Goal: Contribute content: Add original content to the website for others to see

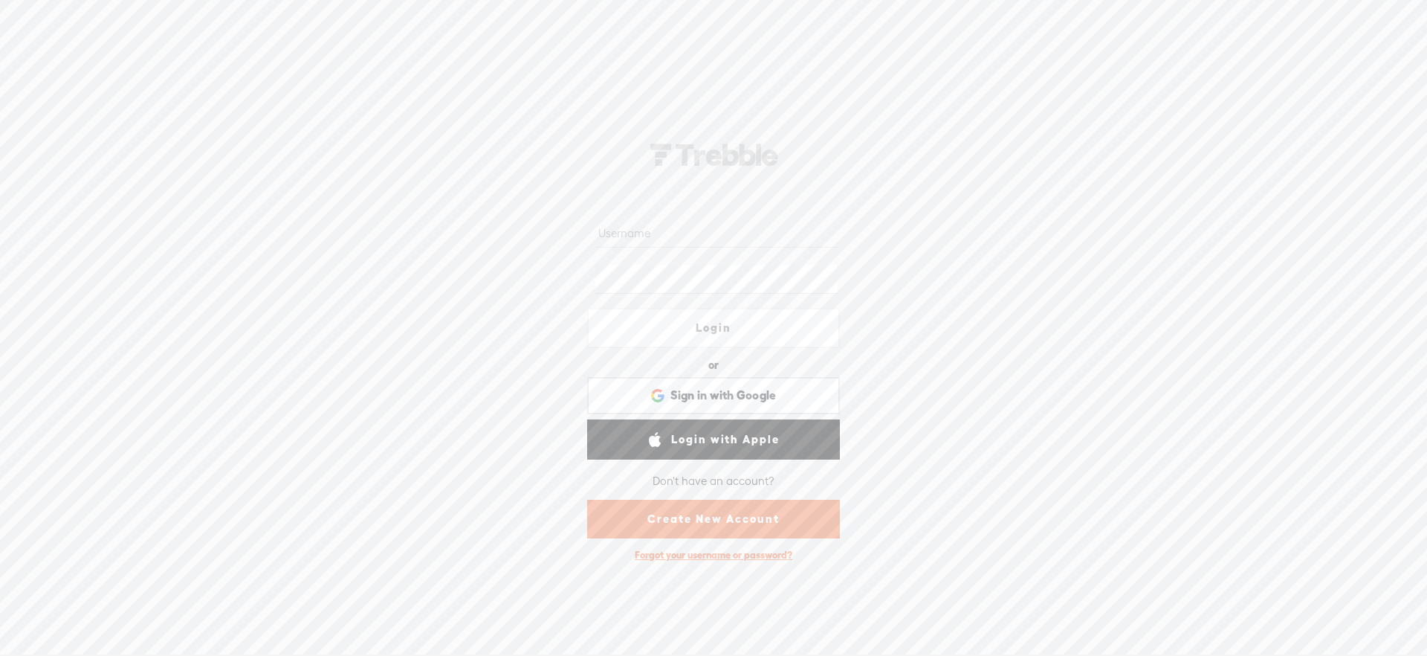
drag, startPoint x: 746, startPoint y: 229, endPoint x: 755, endPoint y: 232, distance: 10.1
click at [746, 229] on input "text" at bounding box center [717, 233] width 242 height 29
type input "monsieur_ninja"
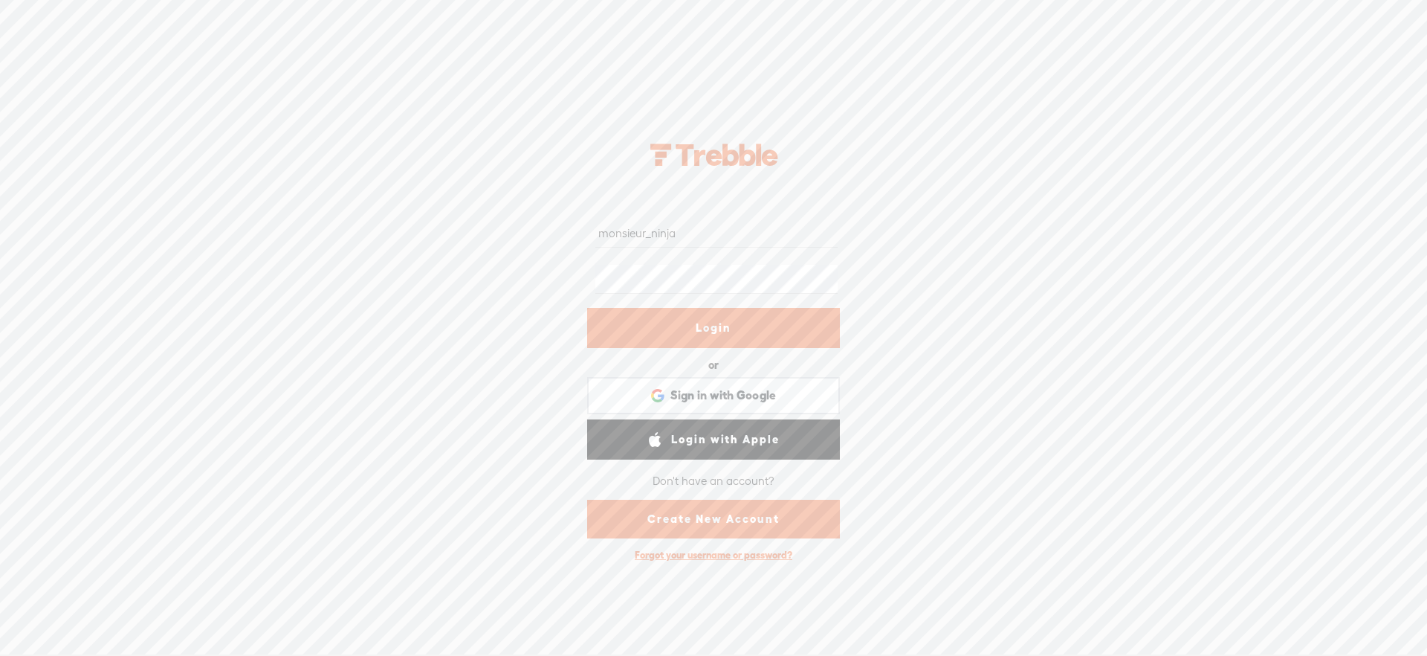
click at [778, 333] on link "Login" at bounding box center [713, 328] width 253 height 40
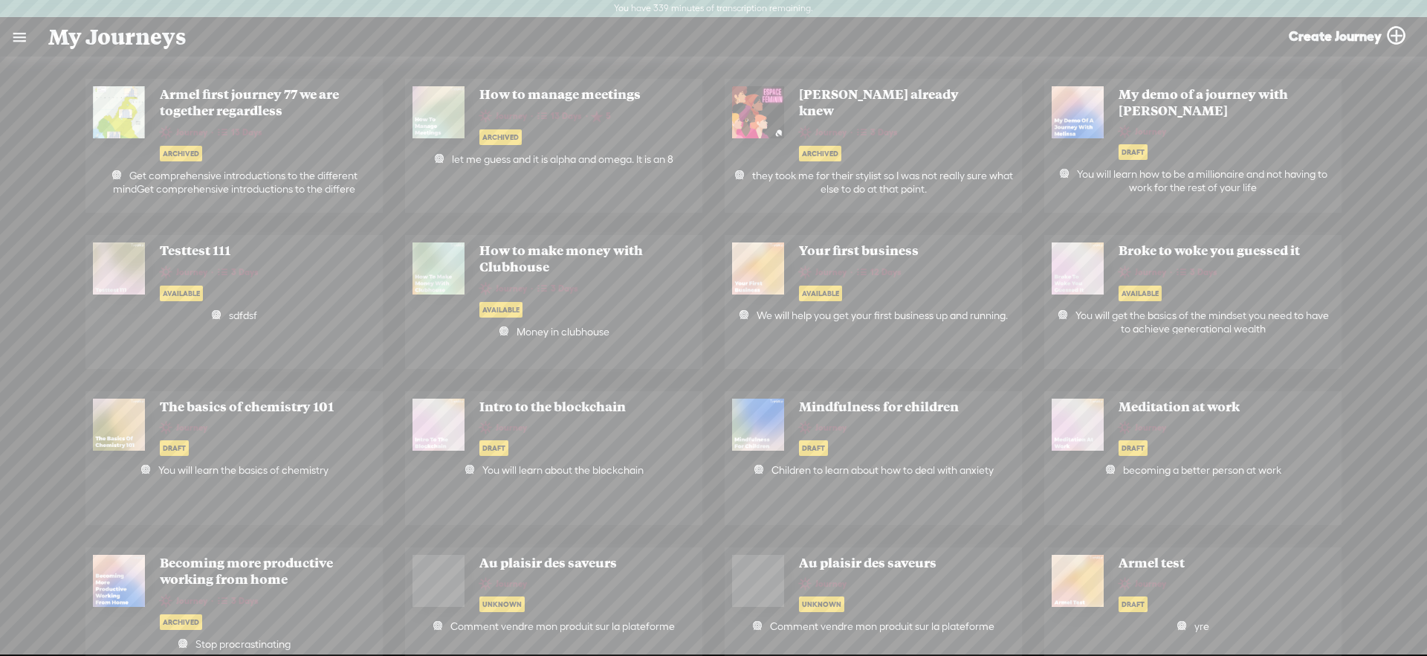
click at [15, 49] on link at bounding box center [19, 37] width 39 height 39
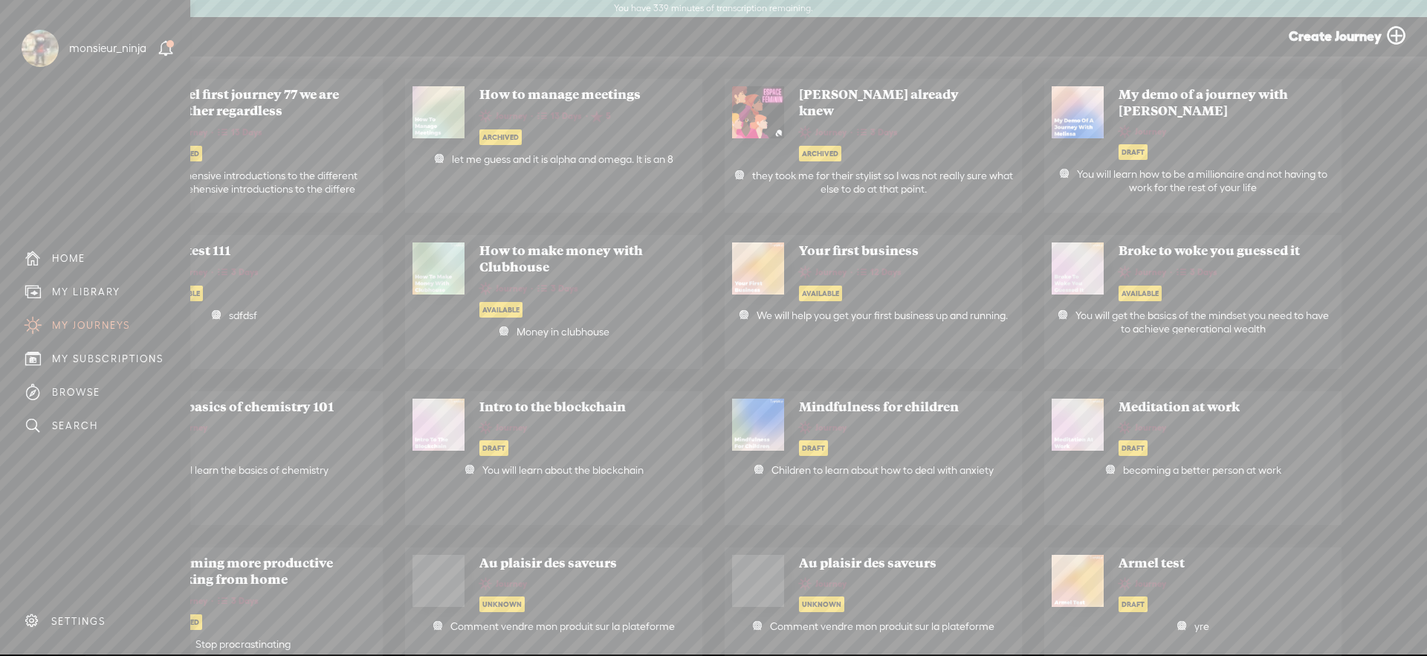
drag, startPoint x: 83, startPoint y: 283, endPoint x: 124, endPoint y: 283, distance: 41.6
click at [83, 283] on div "MY LIBRARY" at bounding box center [95, 291] width 168 height 33
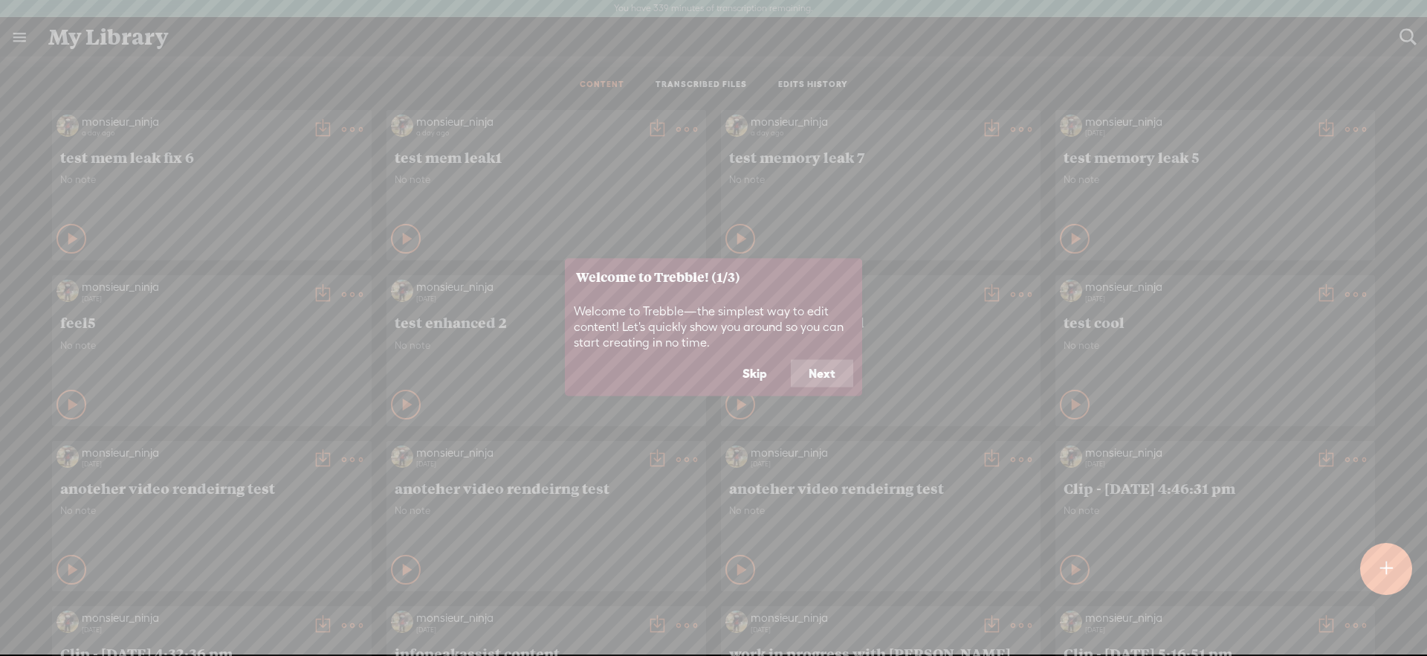
drag, startPoint x: 773, startPoint y: 361, endPoint x: 784, endPoint y: 354, distance: 12.8
click at [773, 361] on button "Skip" at bounding box center [755, 373] width 60 height 28
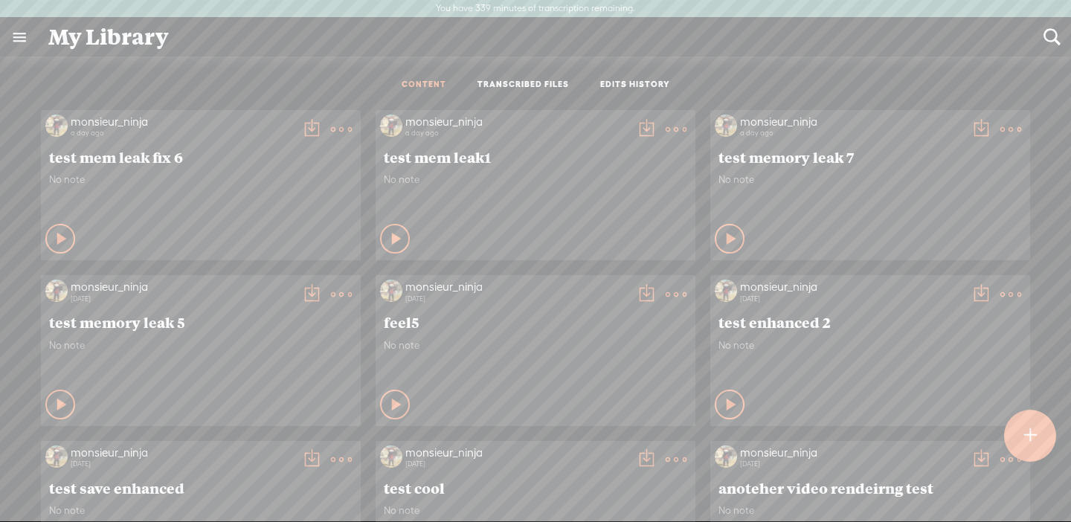
click at [1030, 442] on t at bounding box center [1030, 435] width 13 height 33
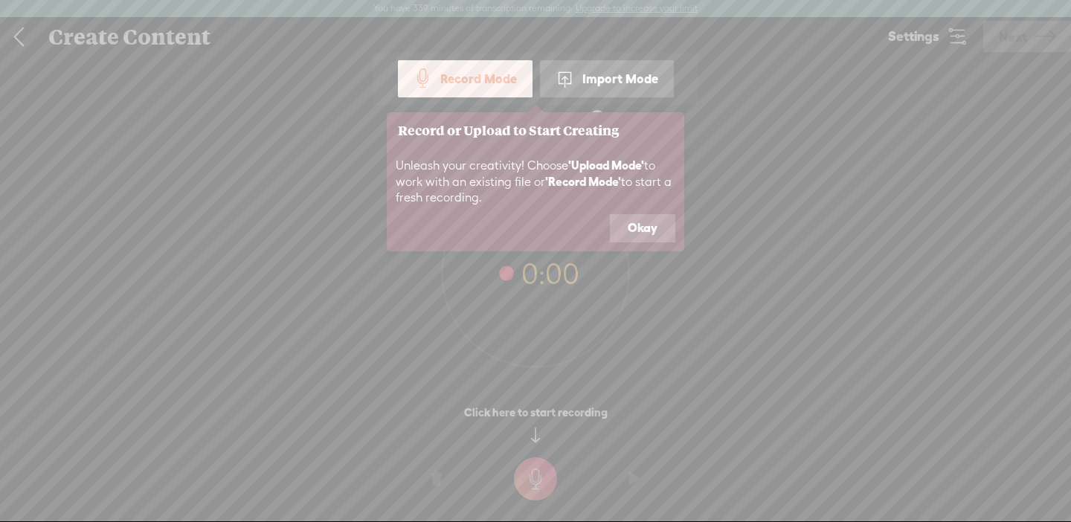
click at [598, 79] on div "Import Mode" at bounding box center [607, 78] width 134 height 37
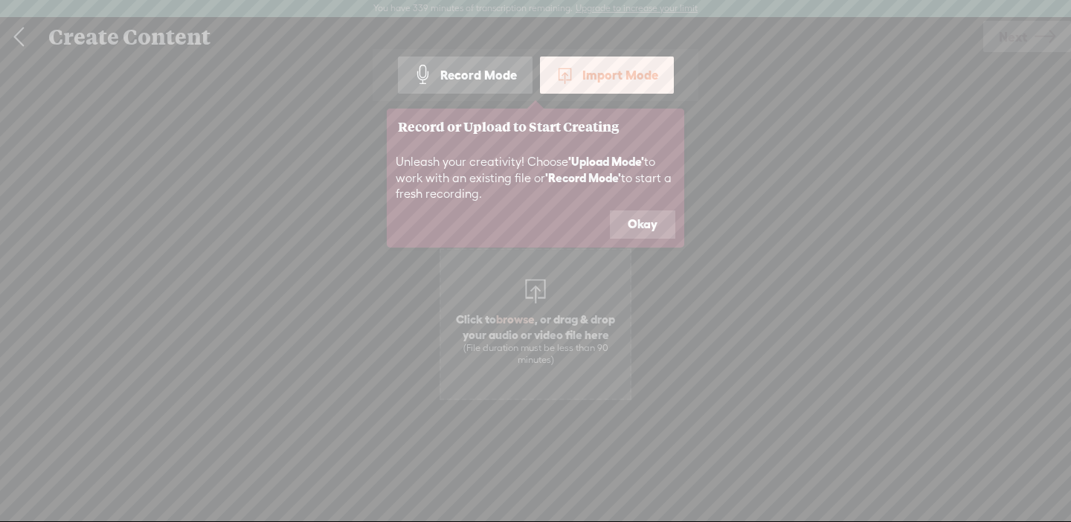
click at [629, 224] on button "Okay" at bounding box center [642, 224] width 65 height 28
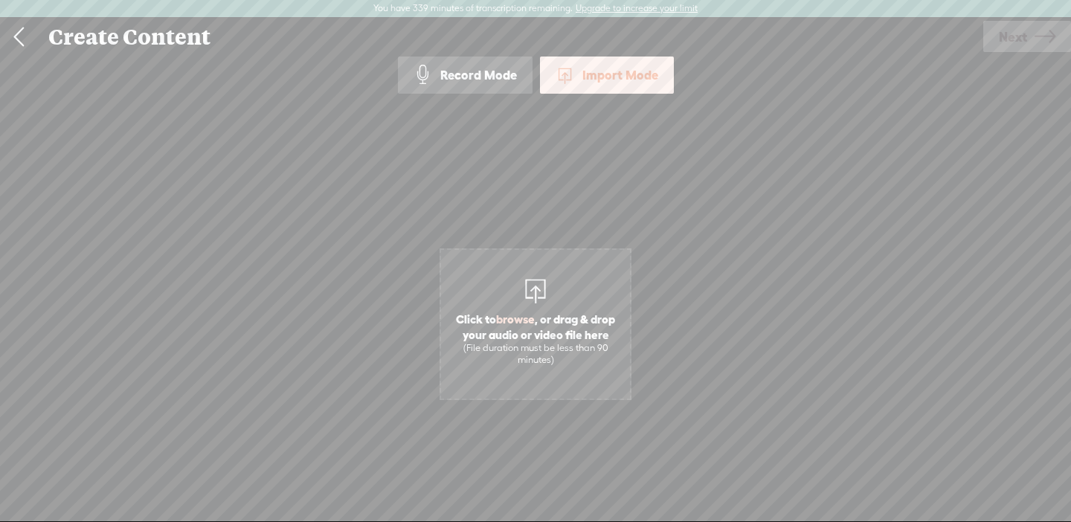
click at [572, 292] on span "Click to browse , or drag & drop your audio or video file here (File duration m…" at bounding box center [535, 324] width 192 height 152
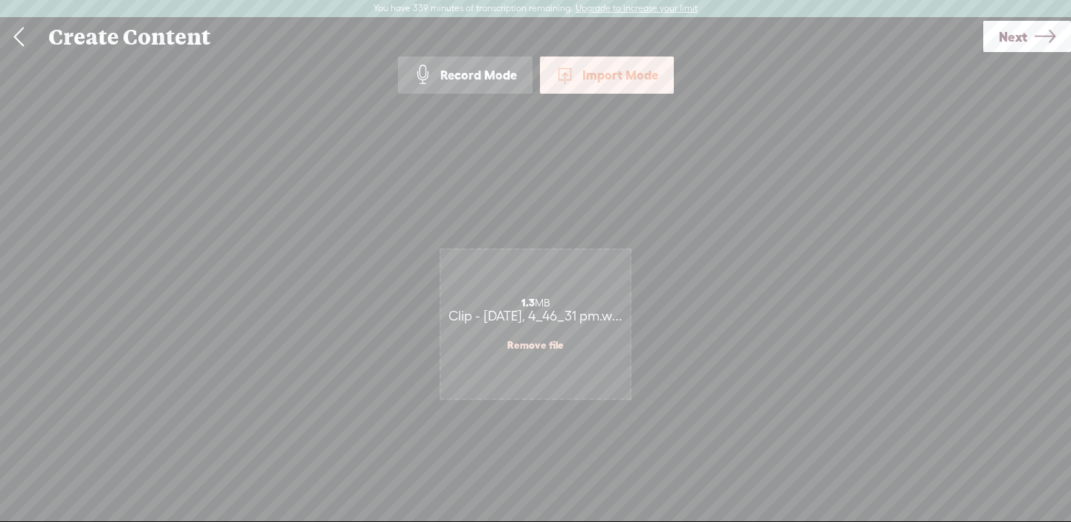
click at [522, 343] on link "Remove file" at bounding box center [535, 344] width 57 height 13
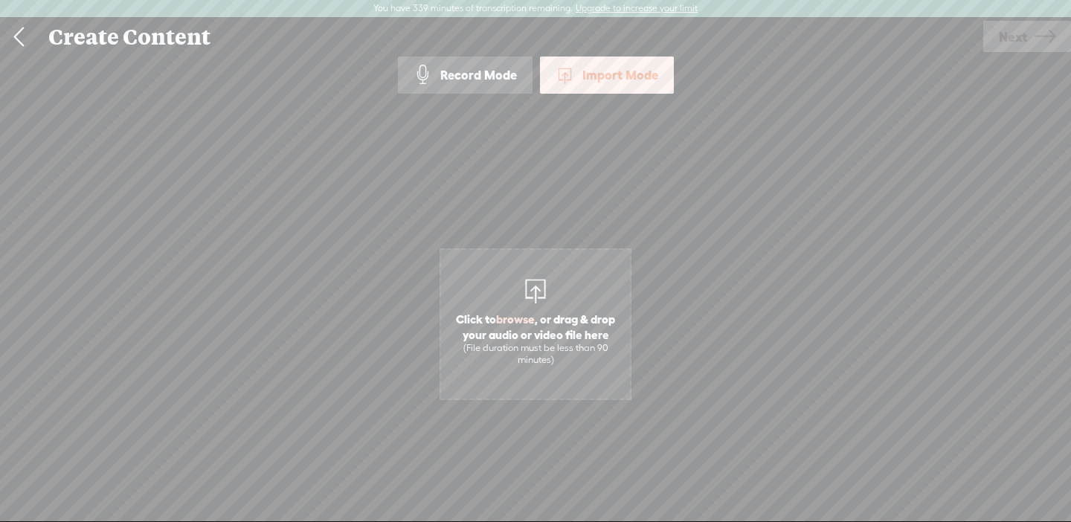
click at [522, 342] on div "(File duration must be less than 90 minutes)" at bounding box center [535, 354] width 174 height 25
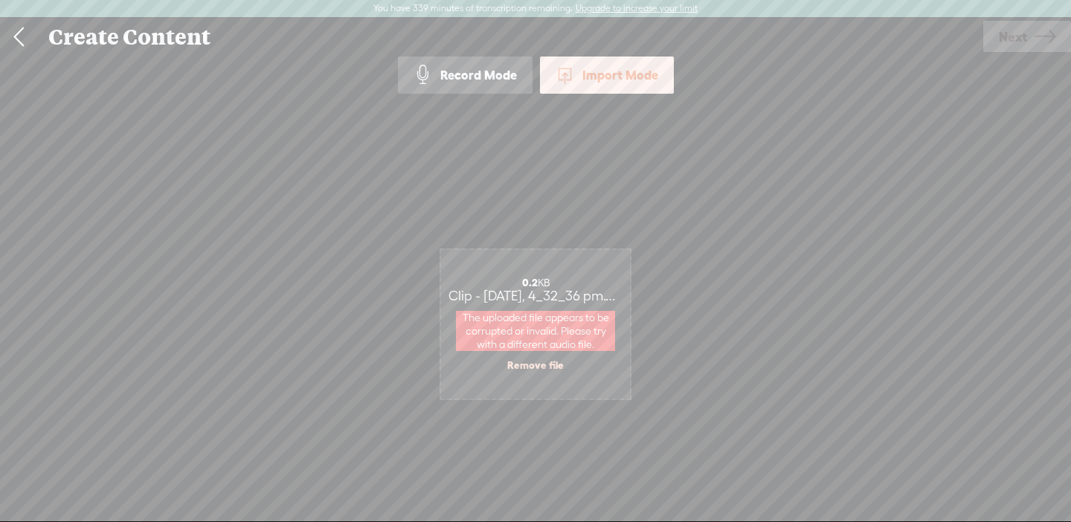
click at [535, 364] on link "Remove file" at bounding box center [535, 364] width 57 height 13
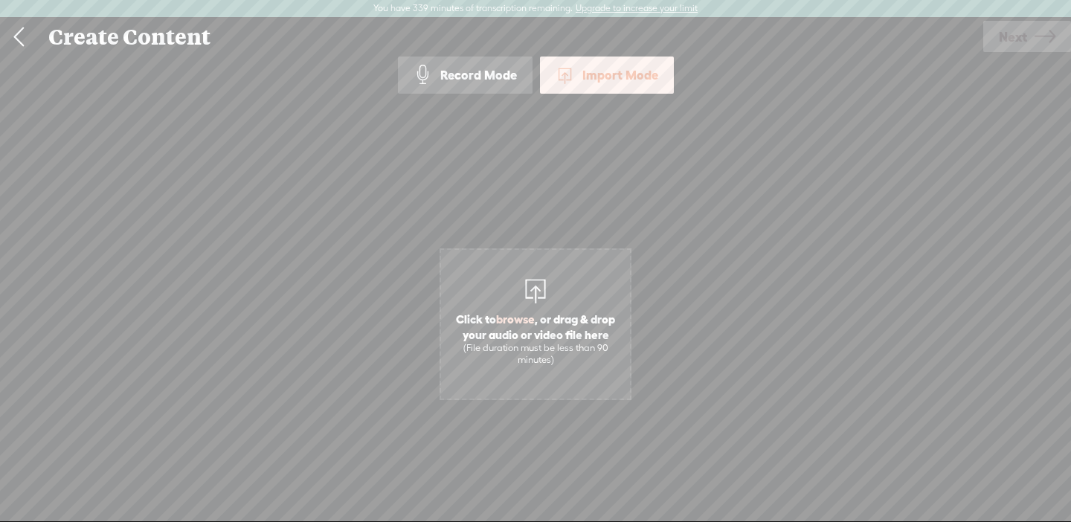
click at [507, 353] on div "(File duration must be less than 90 minutes)" at bounding box center [535, 354] width 174 height 25
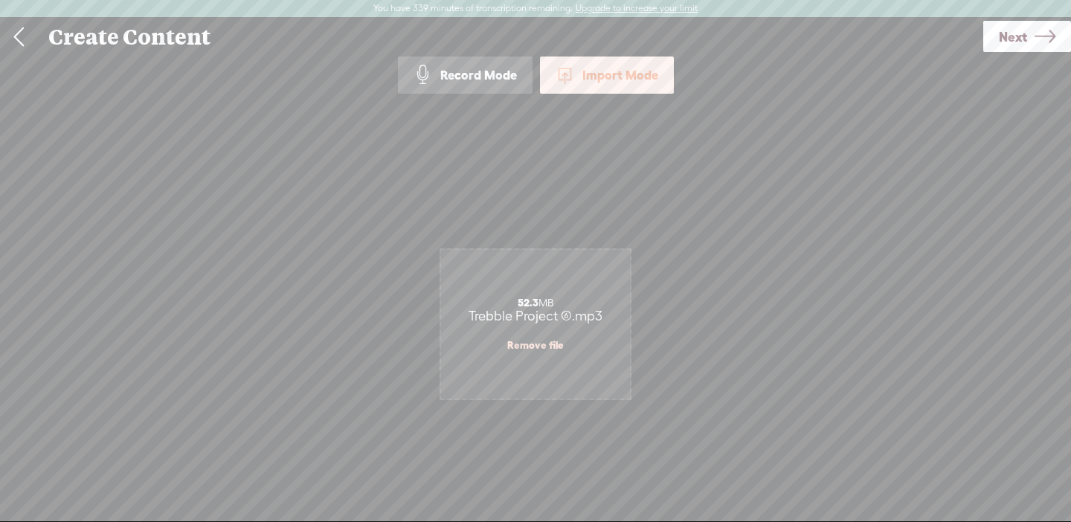
click at [546, 345] on link "Remove file" at bounding box center [535, 344] width 57 height 13
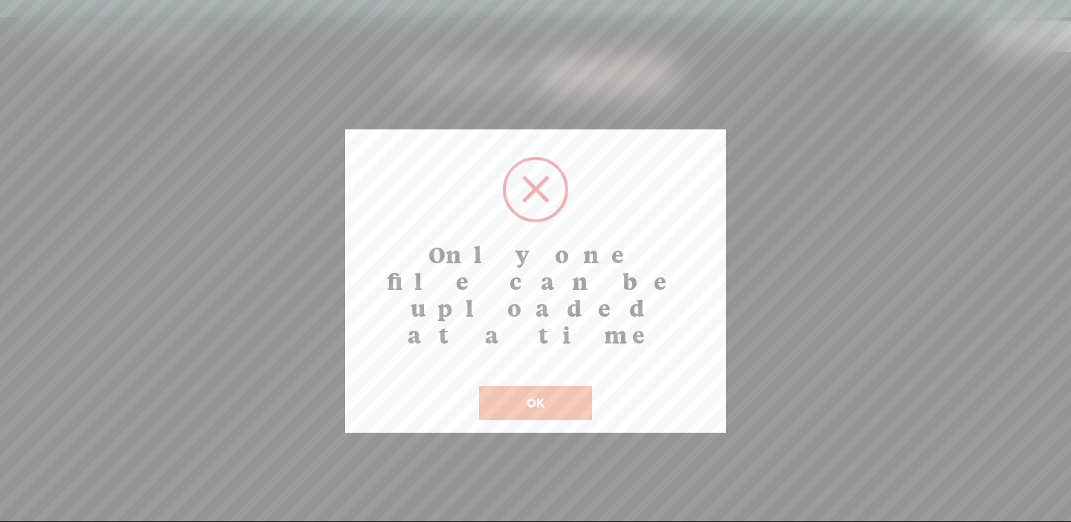
click at [538, 386] on button "OK" at bounding box center [535, 403] width 113 height 34
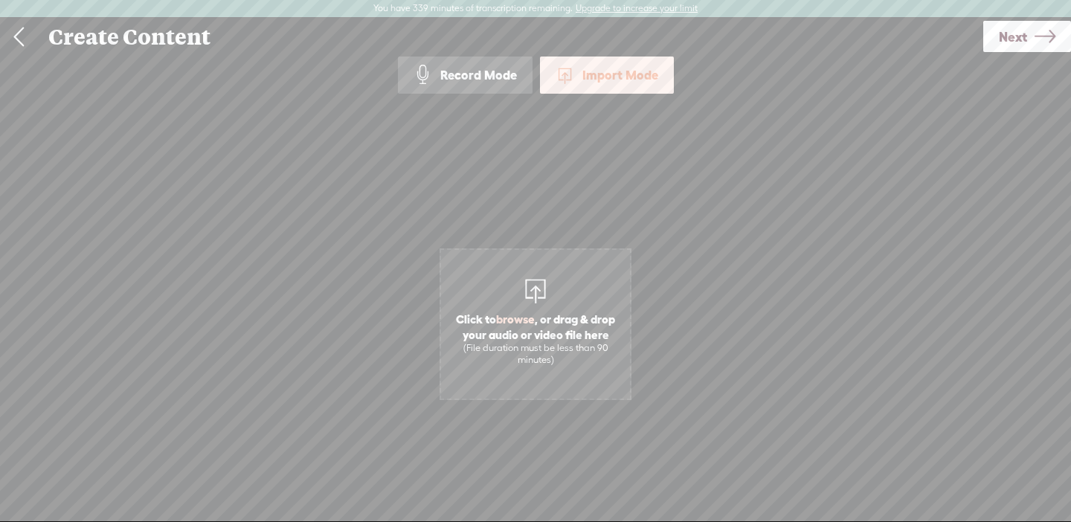
click at [24, 42] on link at bounding box center [18, 37] width 37 height 39
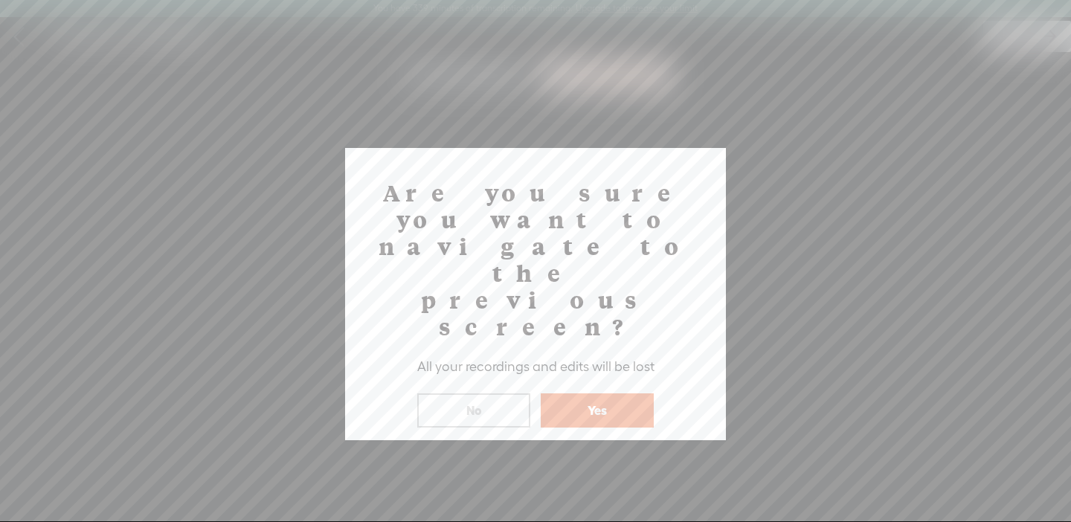
click at [575, 393] on button "Yes" at bounding box center [597, 410] width 113 height 34
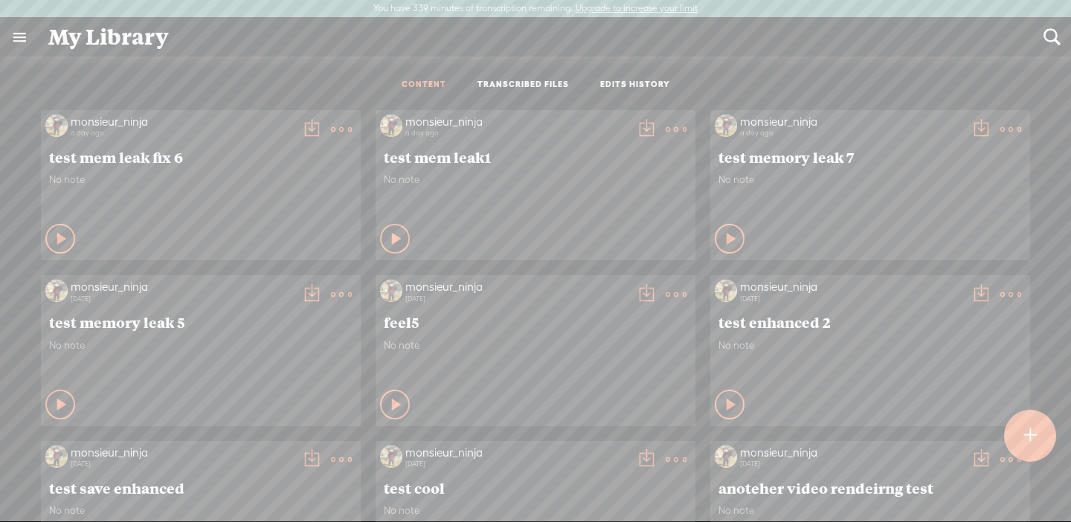
click at [509, 86] on link "TRANSCRIBED FILES" at bounding box center [522, 85] width 91 height 13
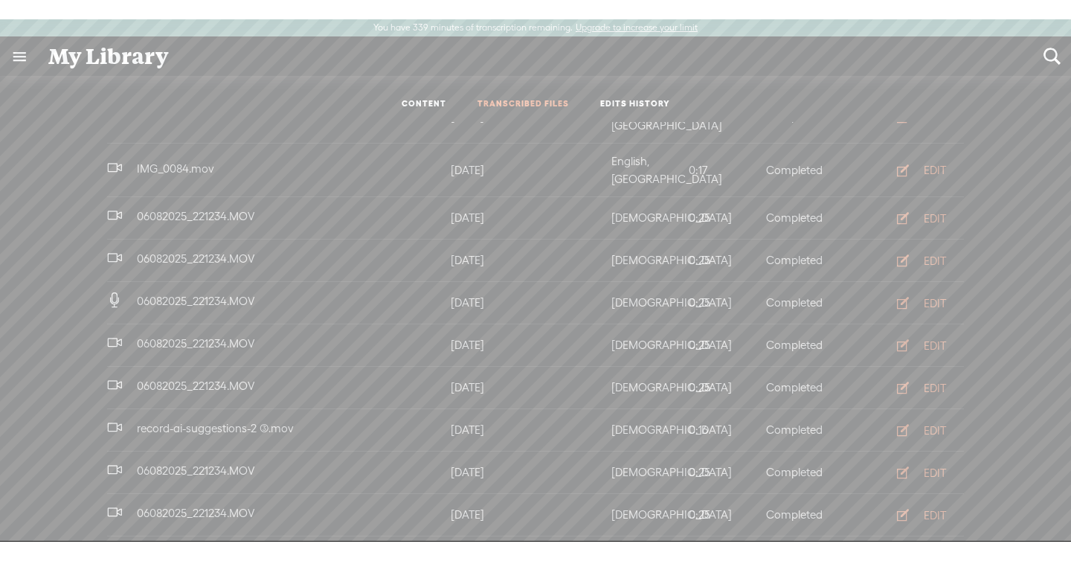
scroll to position [429, 0]
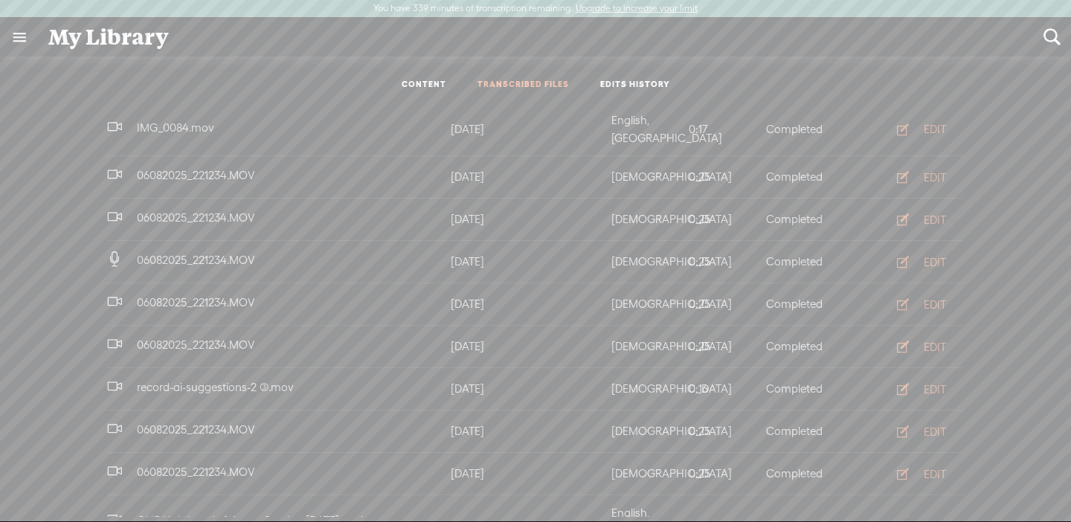
click at [922, 510] on button "EDIT" at bounding box center [917, 522] width 82 height 24
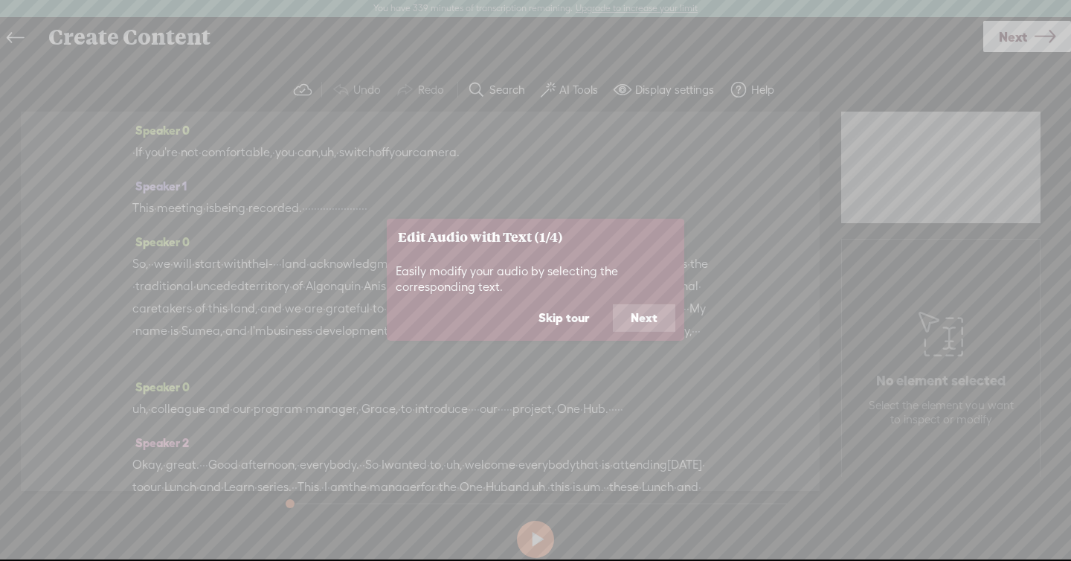
click at [568, 322] on button "Skip tour" at bounding box center [563, 318] width 86 height 28
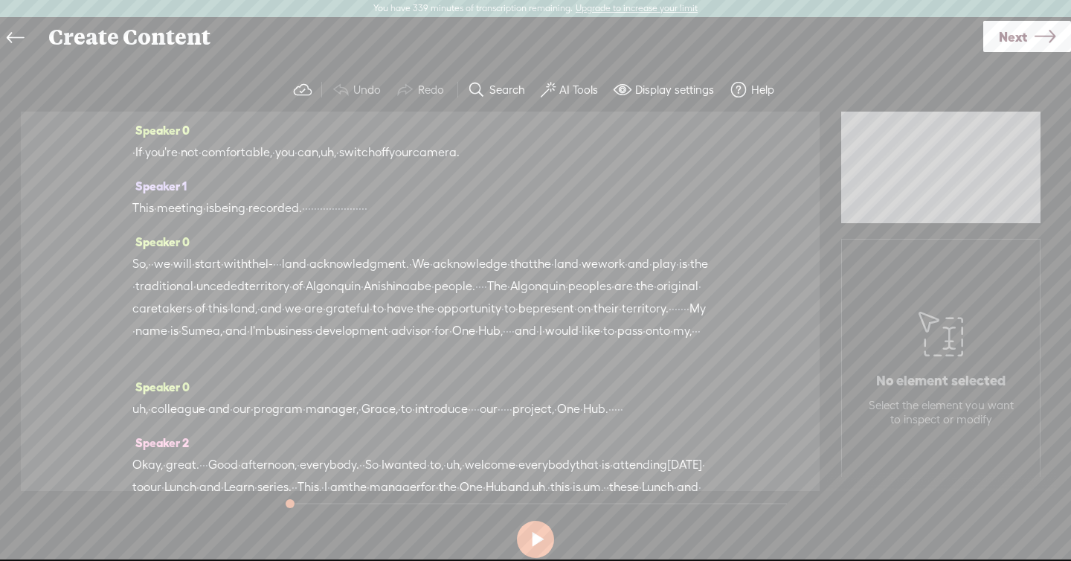
click at [561, 89] on label "AI Tools" at bounding box center [578, 90] width 39 height 15
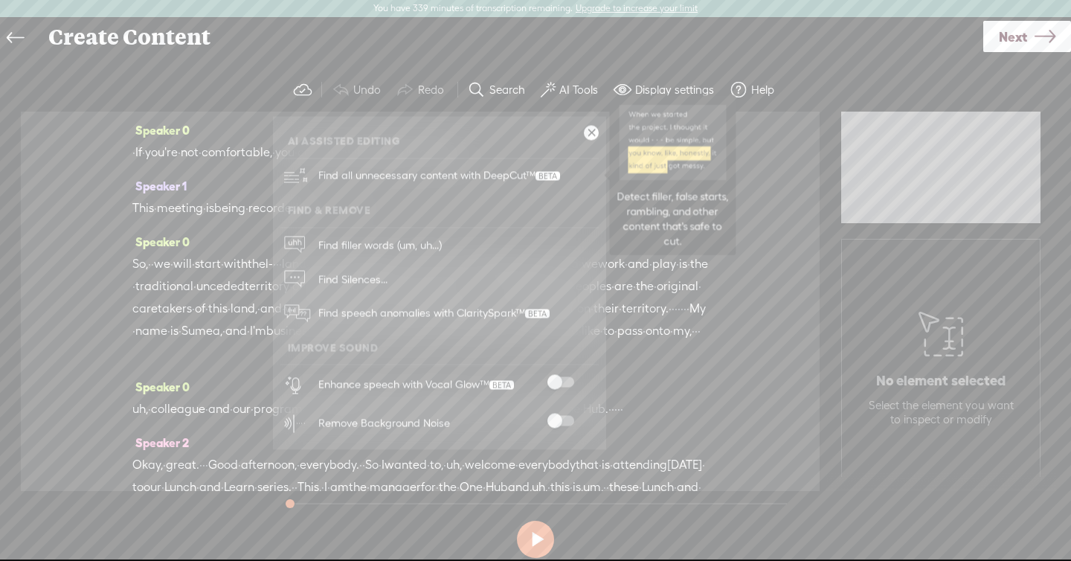
click at [506, 173] on span "Find all unnecessary content with DeepCut™" at bounding box center [439, 175] width 252 height 35
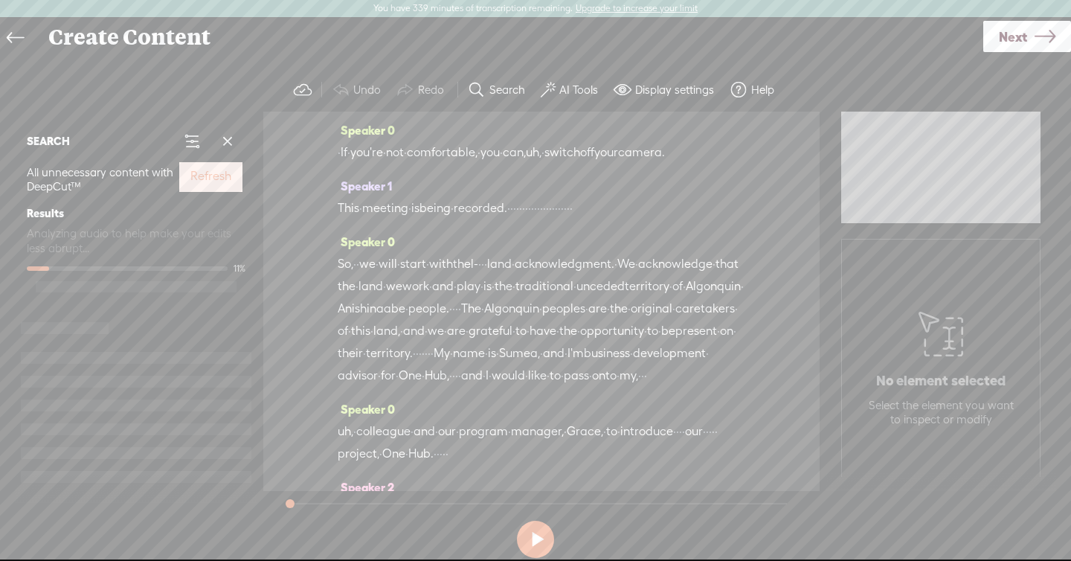
click at [203, 182] on label "Refresh" at bounding box center [210, 177] width 41 height 16
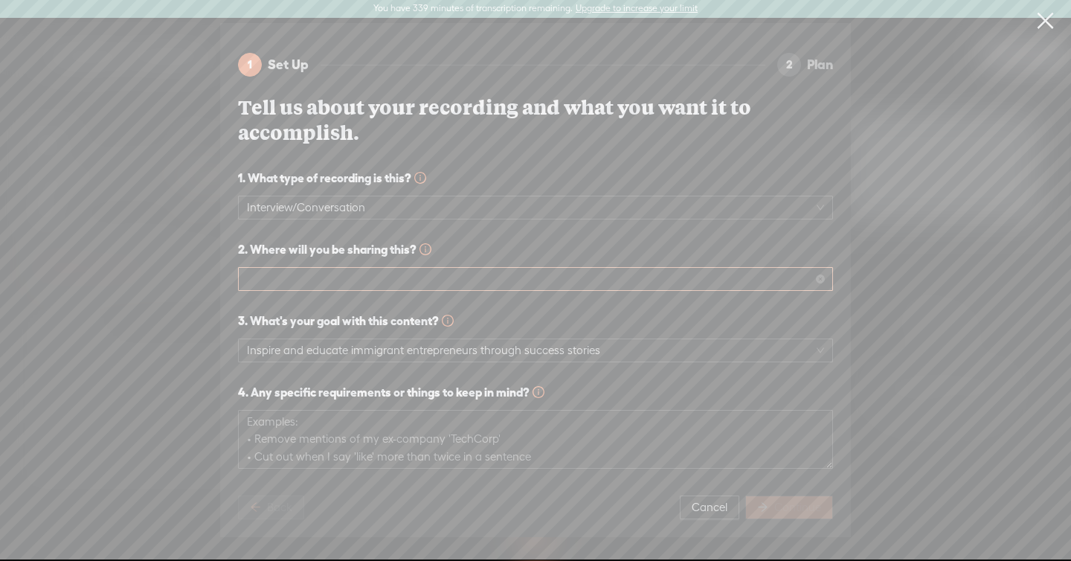
click at [639, 283] on span at bounding box center [535, 279] width 577 height 22
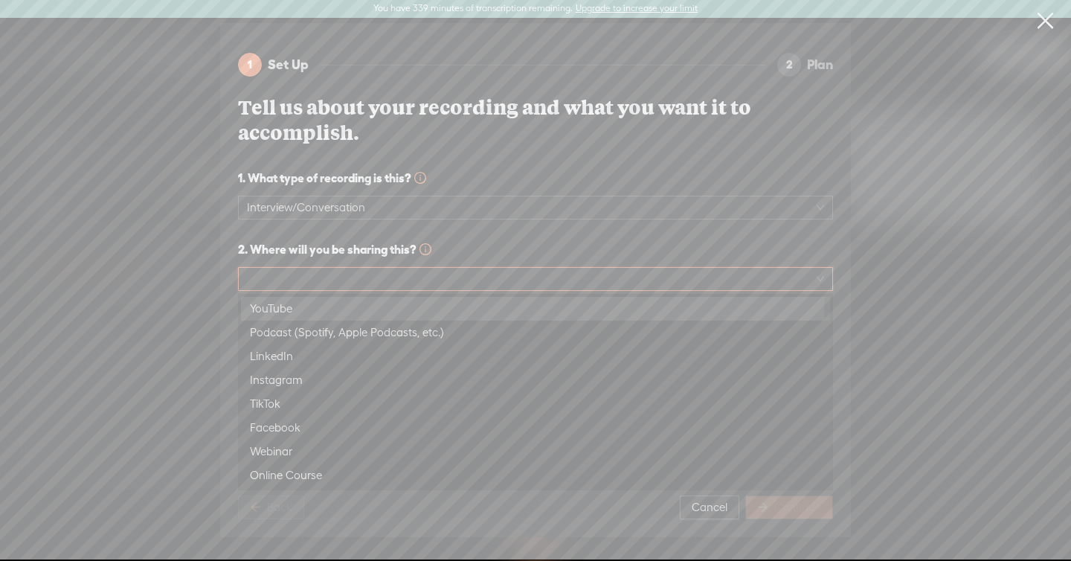
click at [596, 308] on div "YouTube" at bounding box center [535, 309] width 571 height 18
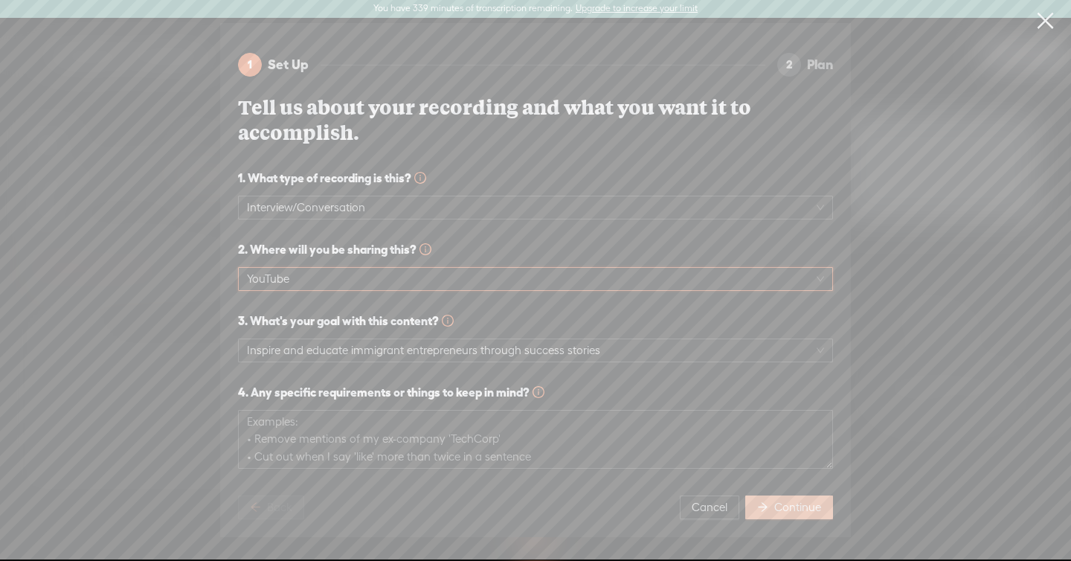
click at [772, 507] on button "Continue" at bounding box center [789, 507] width 88 height 24
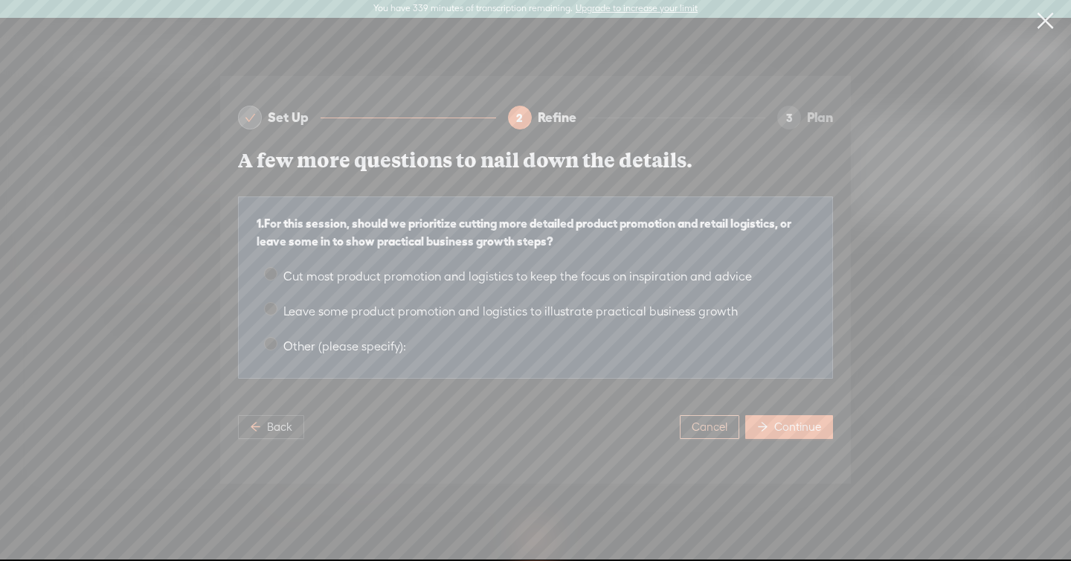
click at [706, 422] on span "Cancel" at bounding box center [709, 426] width 36 height 15
